Goal: Information Seeking & Learning: Find specific fact

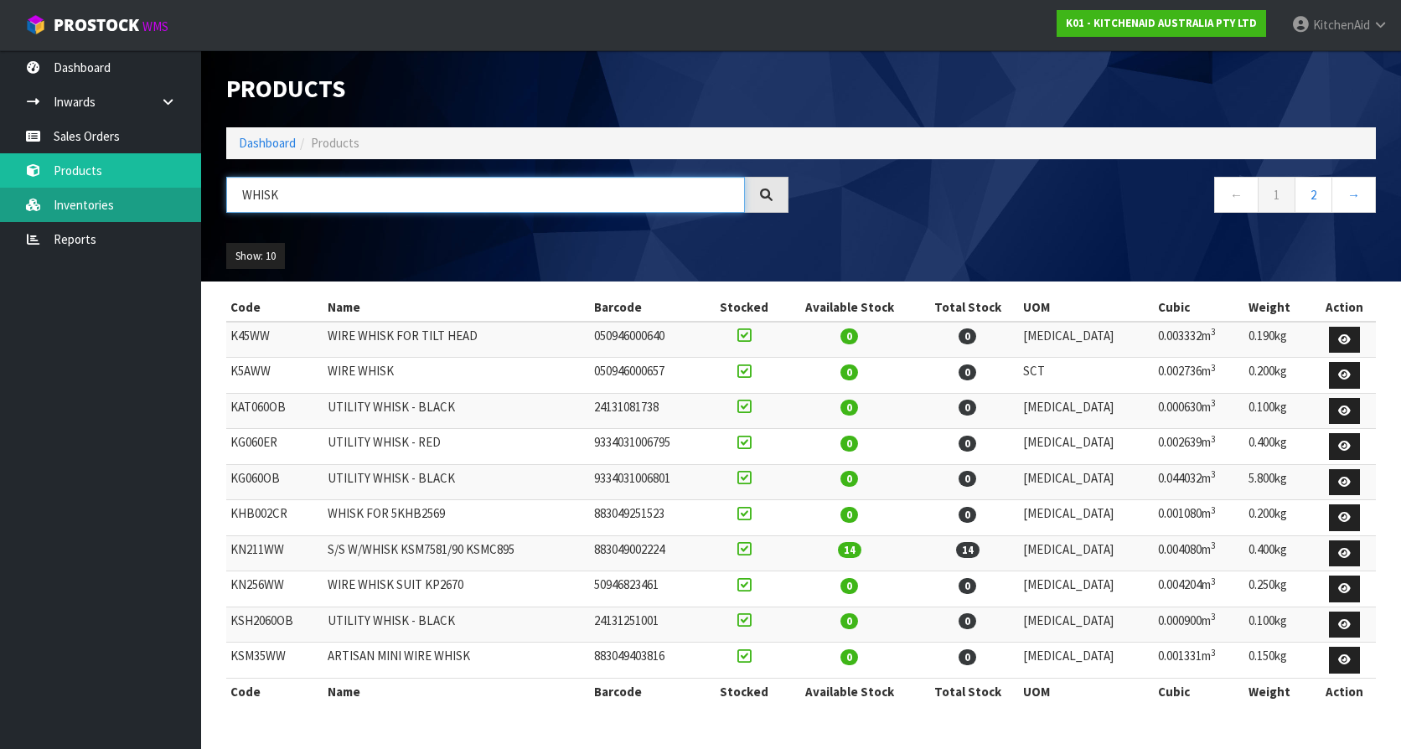
drag, startPoint x: 395, startPoint y: 202, endPoint x: 142, endPoint y: 204, distance: 253.8
click at [142, 202] on body "Toggle navigation ProStock WMS K01 - KITCHENAID AUSTRALIA PTY LTD [GEOGRAPHIC_D…" at bounding box center [700, 374] width 1401 height 749
paste input "KSMC895"
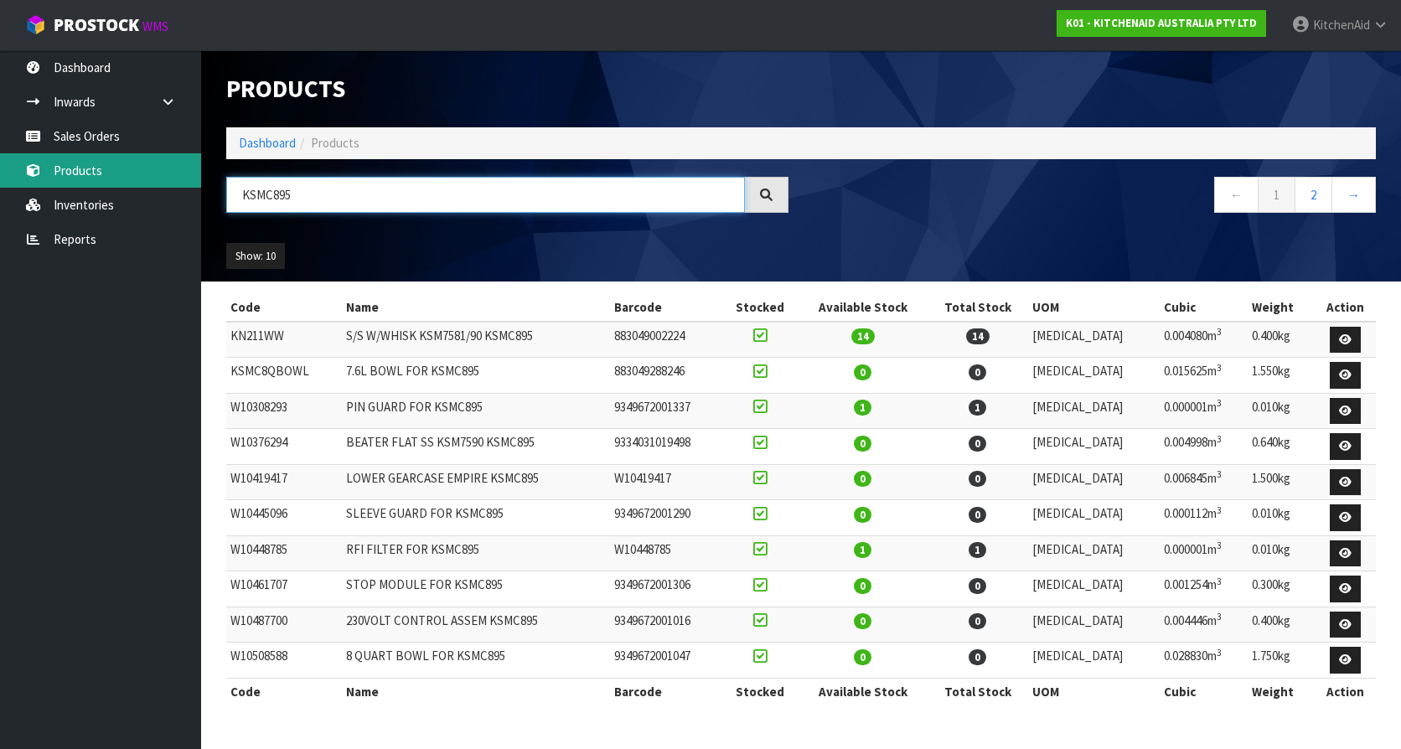
drag, startPoint x: 381, startPoint y: 189, endPoint x: 101, endPoint y: 172, distance: 281.2
click at [101, 172] on body "Toggle navigation ProStock WMS K01 - KITCHENAID AUSTRALIA PTY LTD [GEOGRAPHIC_D…" at bounding box center [700, 374] width 1401 height 749
paste input "WPW10600940"
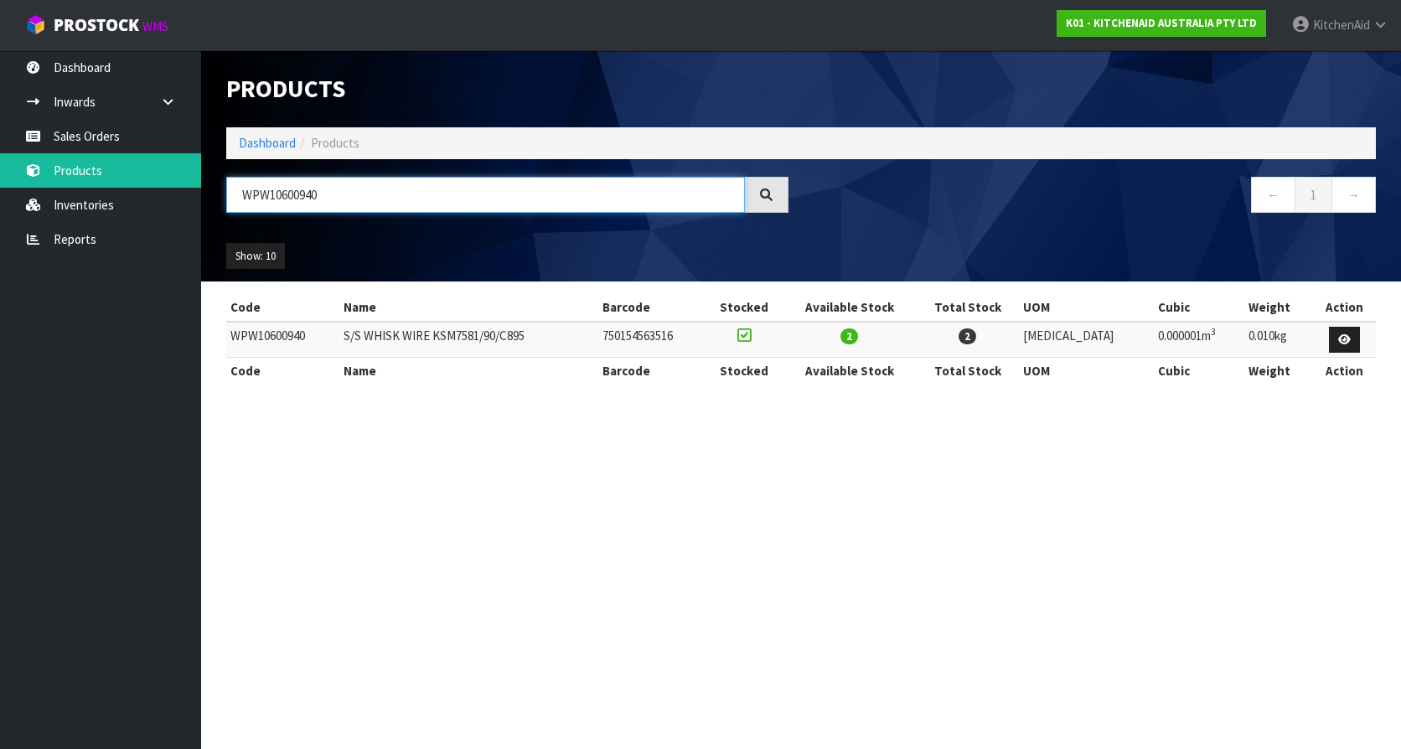
type input "WPW10600940"
drag, startPoint x: 321, startPoint y: 335, endPoint x: 231, endPoint y: 333, distance: 89.7
click at [231, 333] on td "WPW10600940" at bounding box center [282, 340] width 113 height 36
click at [410, 428] on section "Products Import Products Drop file here to import csv template Dashboard Produc…" at bounding box center [700, 374] width 1401 height 749
drag, startPoint x: 350, startPoint y: 330, endPoint x: 549, endPoint y: 344, distance: 199.1
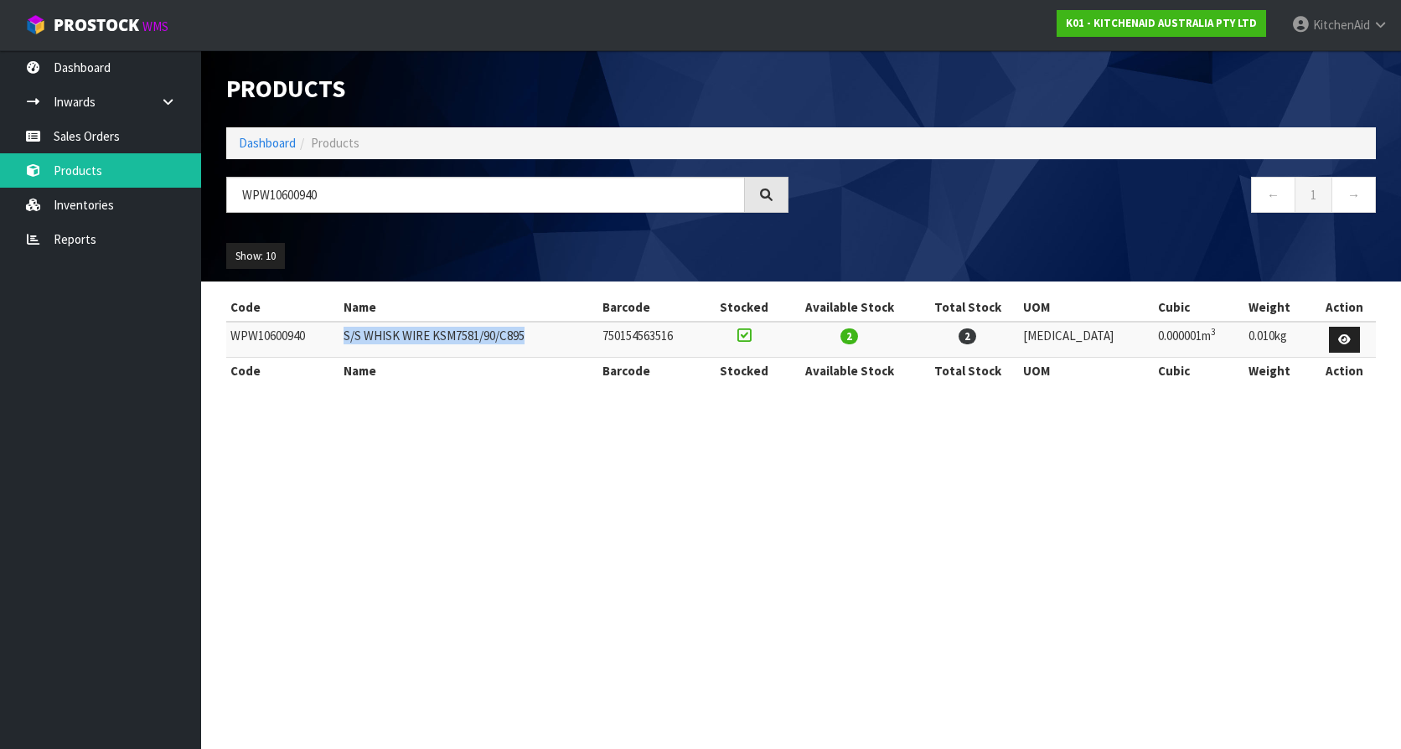
click at [549, 344] on tr "WPW10600940 S/S WHISK WIRE KSM7581/90/C895 750154563516 2 2 [MEDICAL_DATA] 0.00…" at bounding box center [800, 340] width 1149 height 36
copy tr "S/S WHISK WIRE KSM7581/90/C895"
